Goal: Information Seeking & Learning: Learn about a topic

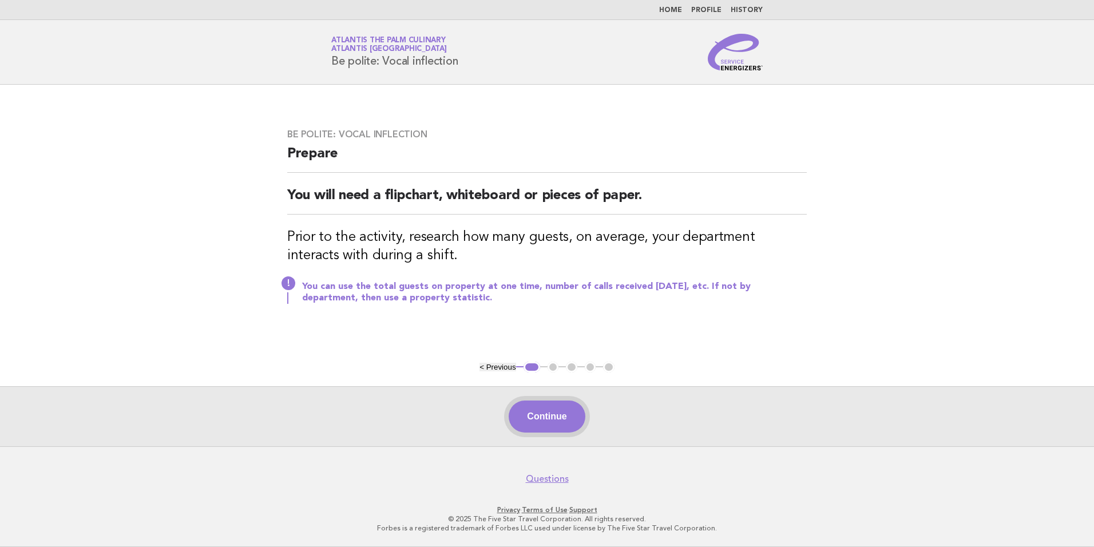
click at [544, 412] on button "Continue" at bounding box center [547, 417] width 76 height 32
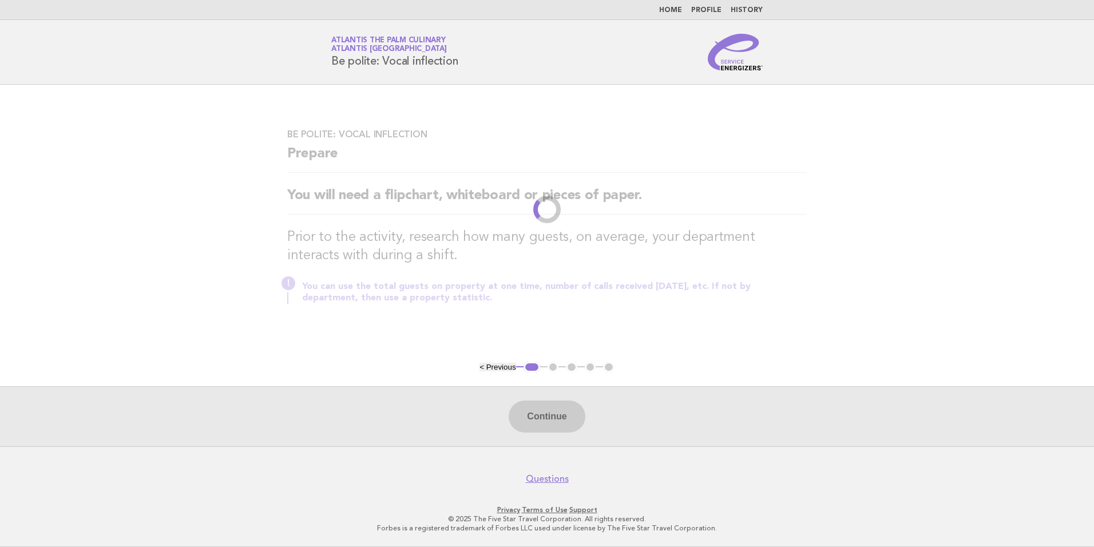
click at [388, 41] on link "Atlantis The Palm Culinary Atlantis Dubai" at bounding box center [389, 45] width 116 height 16
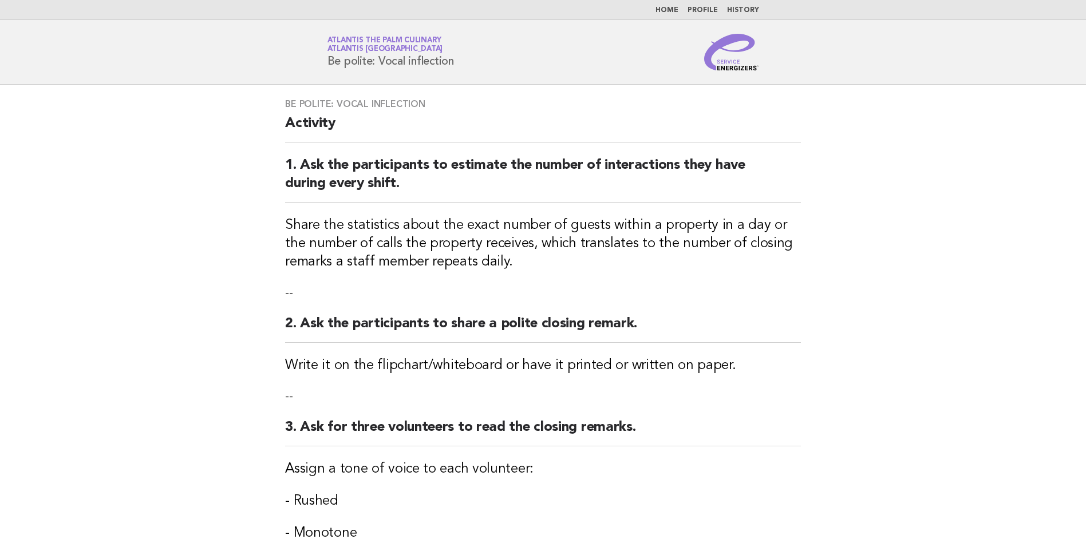
click at [374, 41] on link "Atlantis The Palm Culinary Atlantis Dubai" at bounding box center [385, 45] width 116 height 16
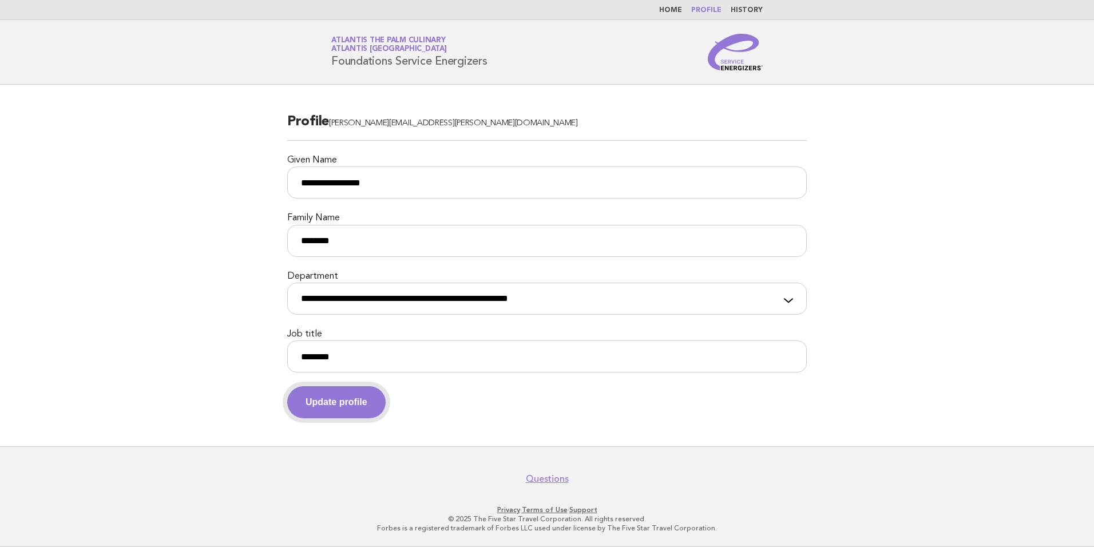
click at [341, 404] on button "Update profile" at bounding box center [336, 402] width 98 height 32
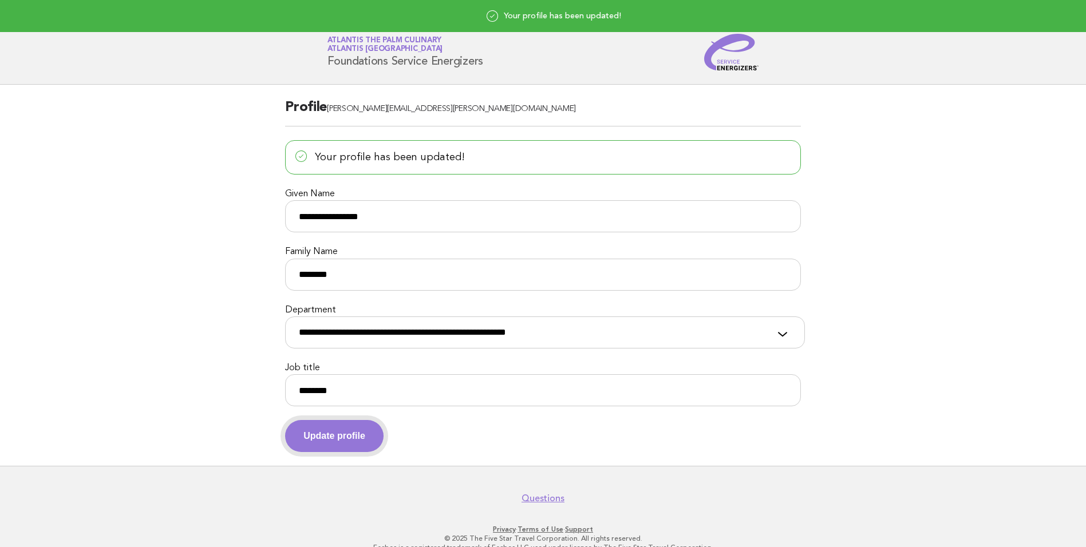
click at [351, 445] on button "Update profile" at bounding box center [334, 436] width 98 height 32
click at [299, 441] on button "Update profile" at bounding box center [334, 436] width 98 height 32
click at [353, 44] on link "Atlantis The Palm Culinary Atlantis Dubai" at bounding box center [385, 45] width 116 height 16
click at [372, 43] on link "Atlantis The Palm Culinary Atlantis Dubai" at bounding box center [385, 45] width 116 height 16
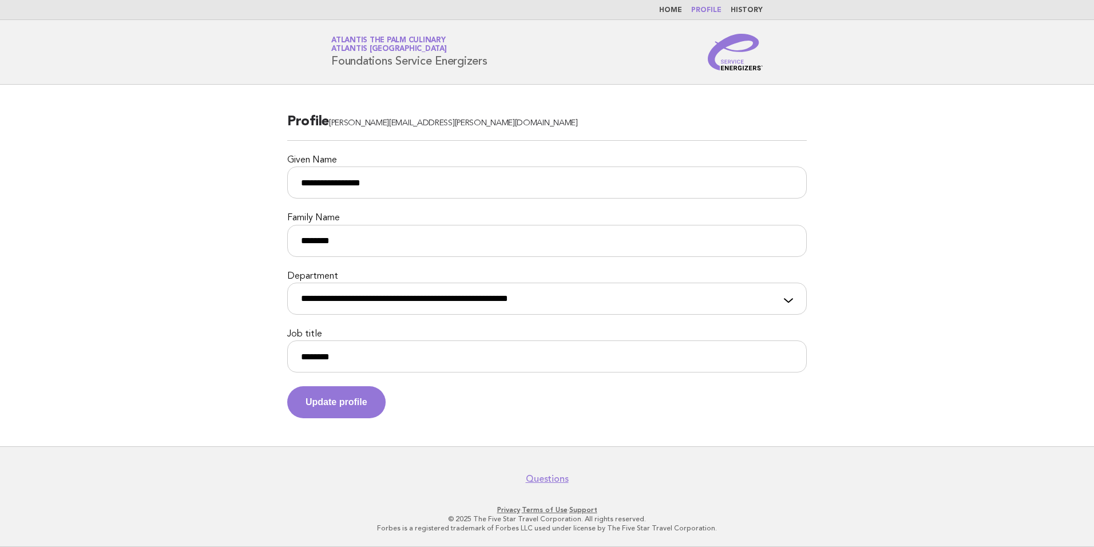
click at [392, 58] on h1 "Service Energizers Atlantis The Palm Culinary Atlantis Dubai Foundations Servic…" at bounding box center [409, 52] width 156 height 30
click at [682, 13] on link "Home" at bounding box center [670, 10] width 23 height 7
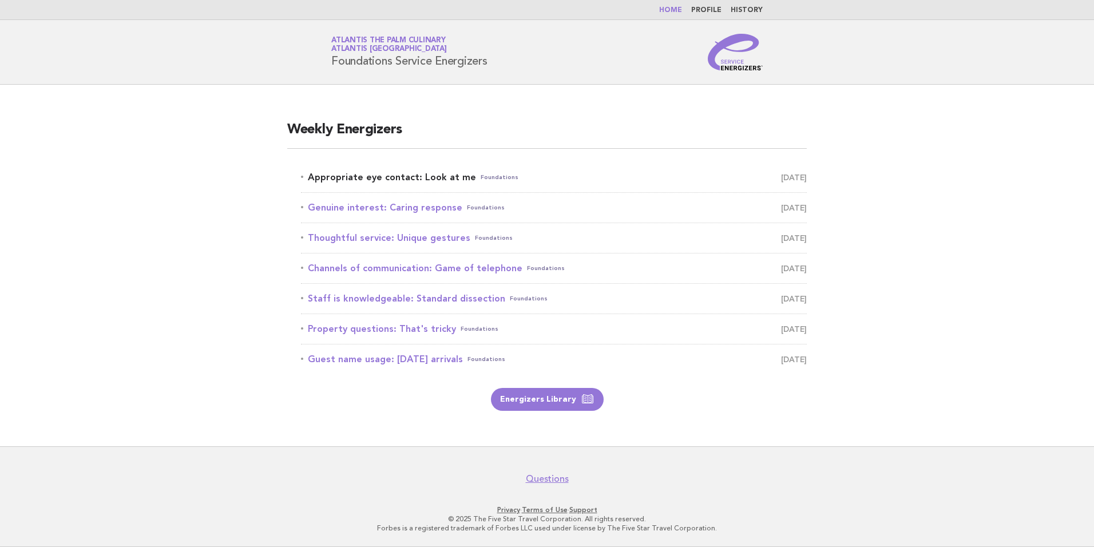
click at [357, 179] on link "Appropriate eye contact: Look at me Foundations August 26" at bounding box center [554, 177] width 506 height 16
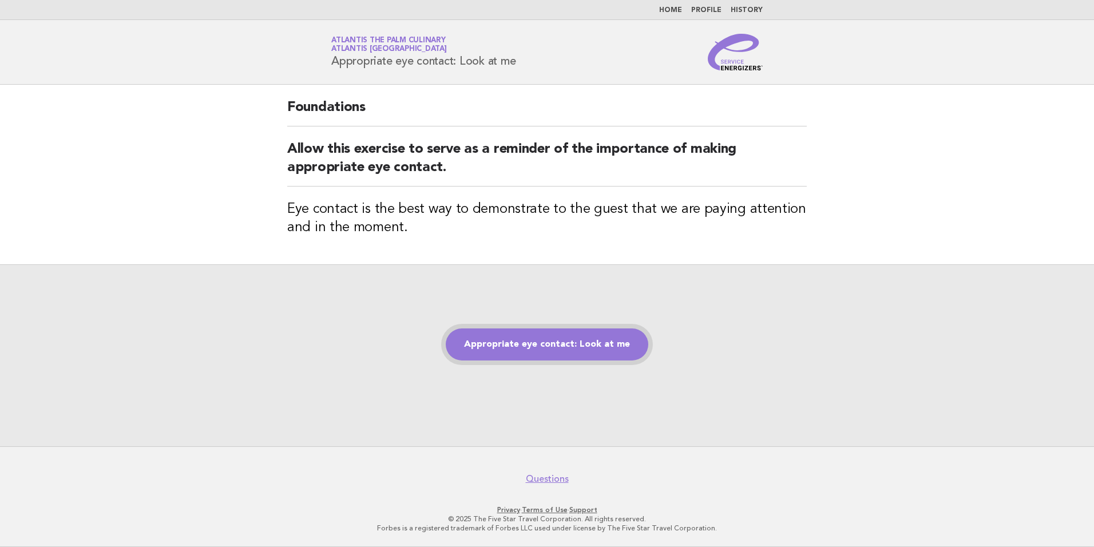
click at [561, 347] on link "Appropriate eye contact: Look at me" at bounding box center [547, 345] width 203 height 32
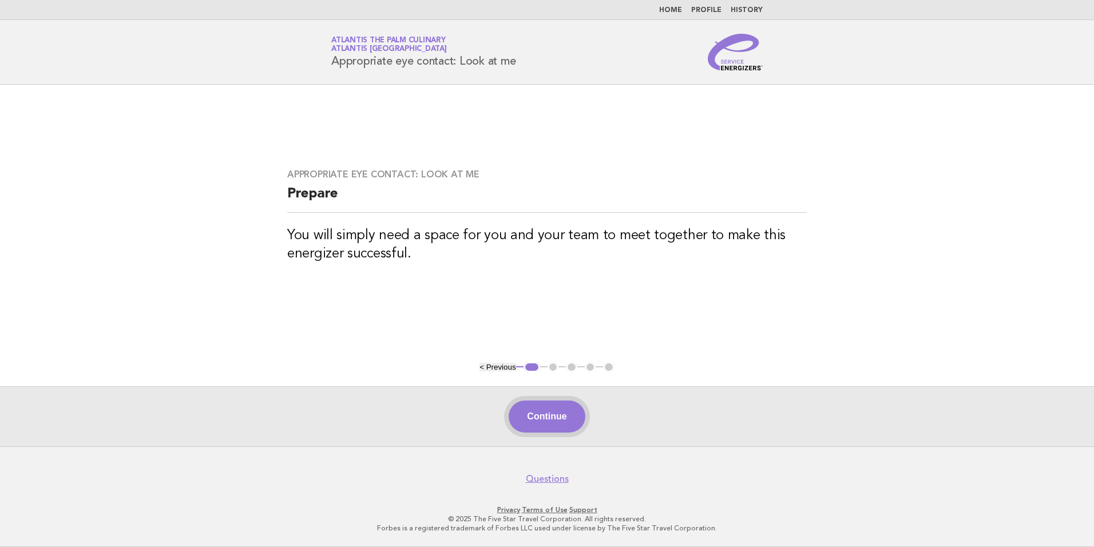
click at [539, 415] on button "Continue" at bounding box center [547, 417] width 76 height 32
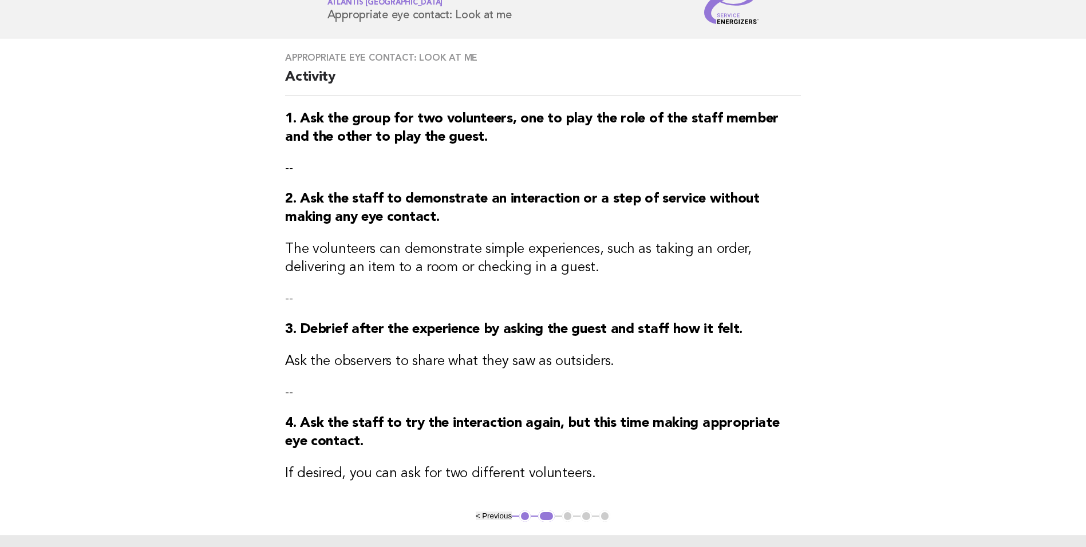
scroll to position [199, 0]
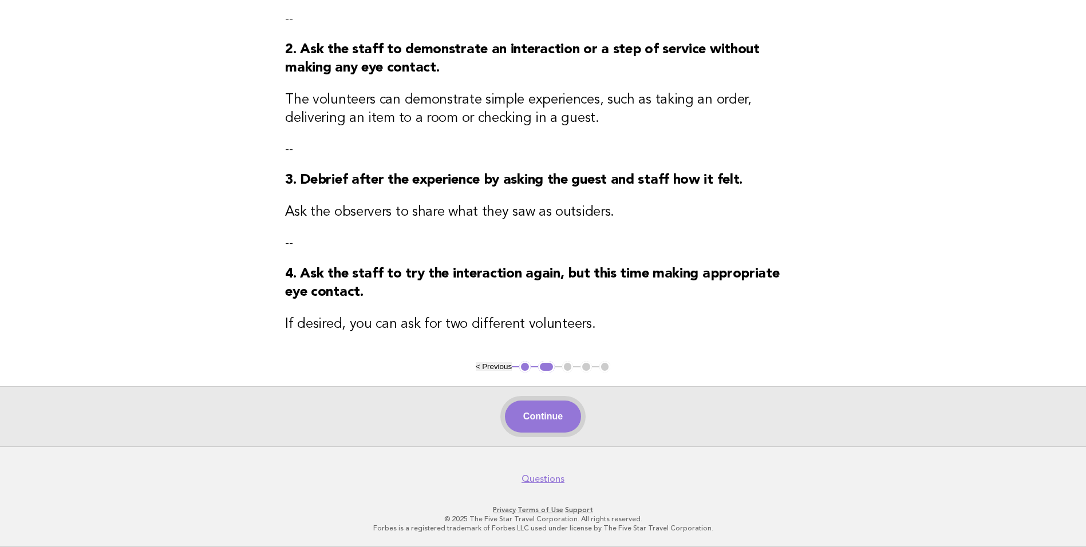
click at [544, 414] on button "Continue" at bounding box center [543, 417] width 76 height 32
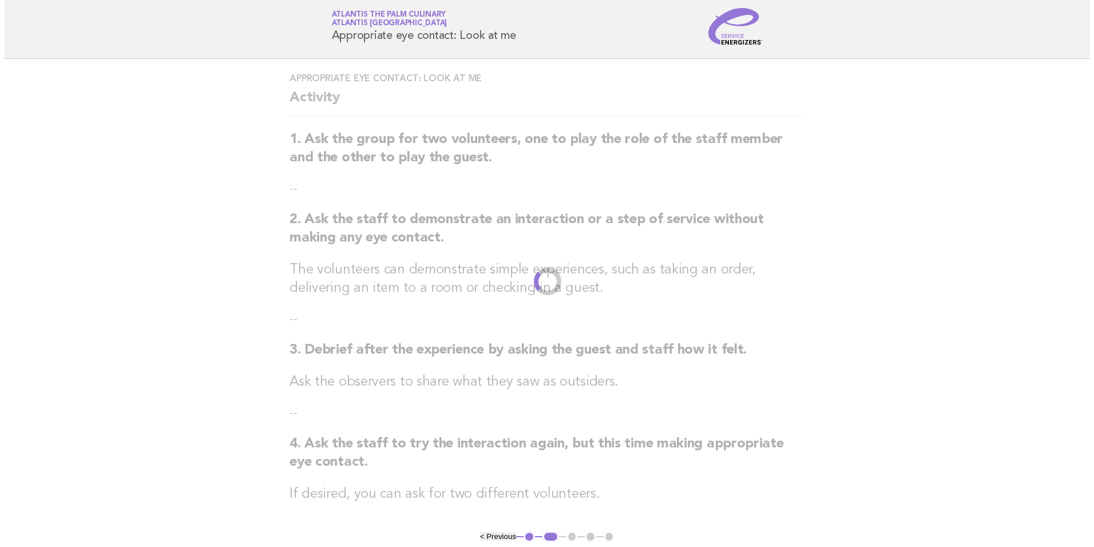
scroll to position [0, 0]
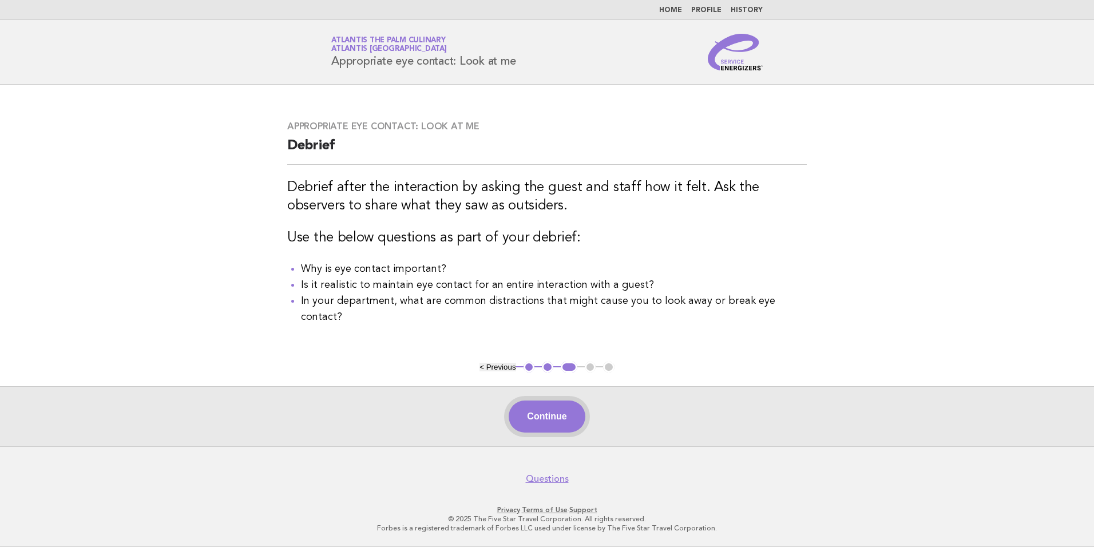
click at [549, 416] on button "Continue" at bounding box center [547, 417] width 76 height 32
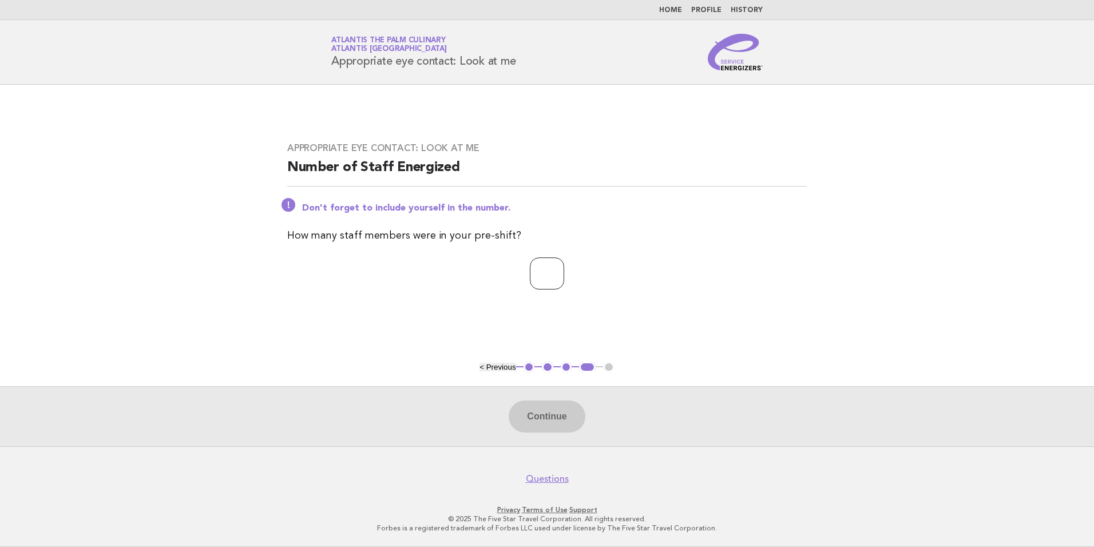
drag, startPoint x: 523, startPoint y: 287, endPoint x: 529, endPoint y: 285, distance: 7.1
click at [530, 285] on input "number" at bounding box center [547, 274] width 34 height 32
type input "**"
click at [560, 432] on button "Continue" at bounding box center [547, 417] width 76 height 32
